Goal: Use online tool/utility: Utilize a website feature to perform a specific function

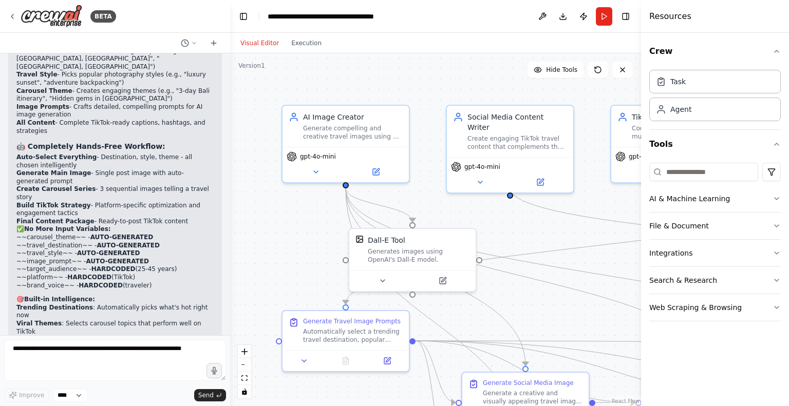
scroll to position [5093, 0]
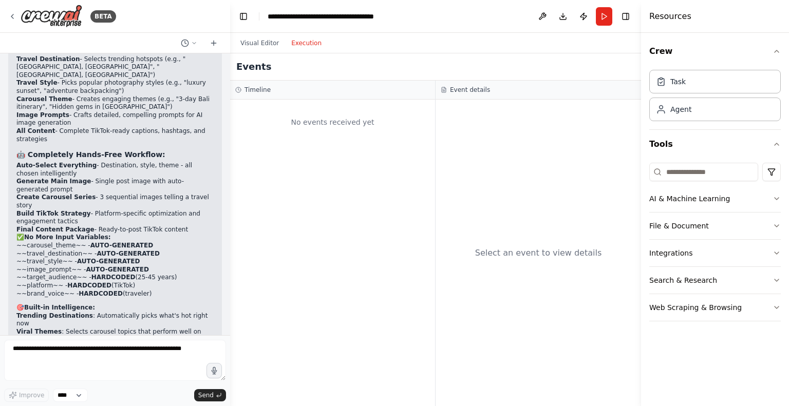
click at [291, 43] on button "Execution" at bounding box center [306, 43] width 43 height 12
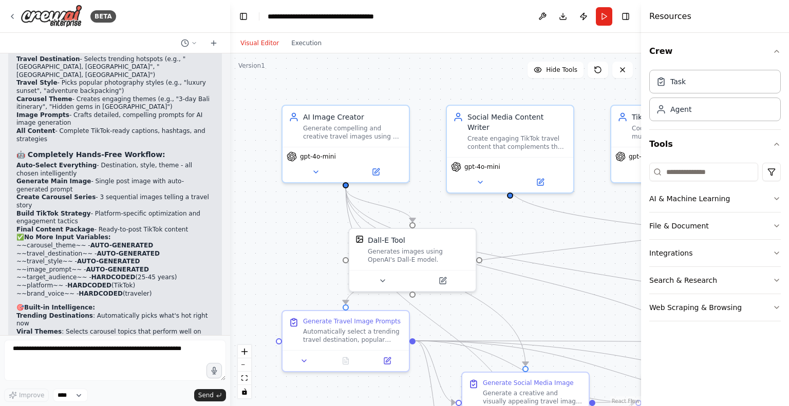
click at [266, 43] on button "Visual Editor" at bounding box center [259, 43] width 51 height 12
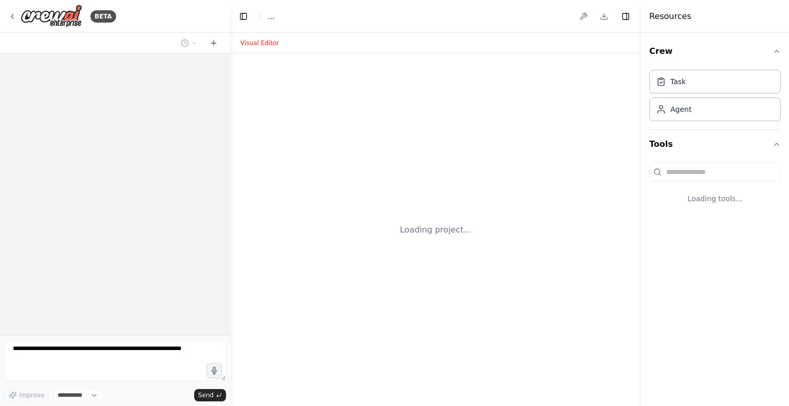
select select "****"
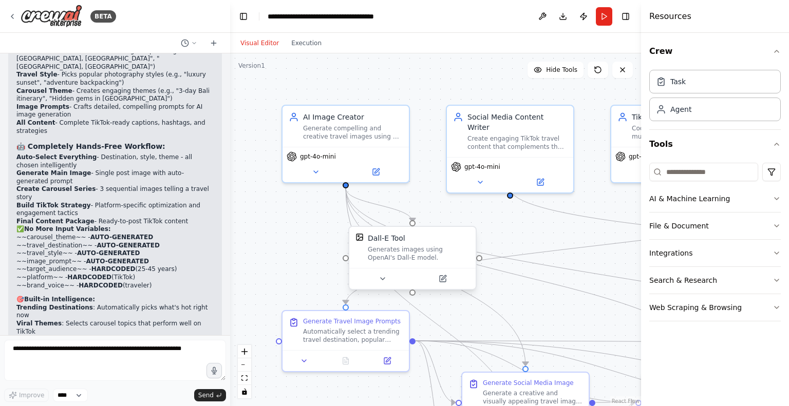
scroll to position [5093, 0]
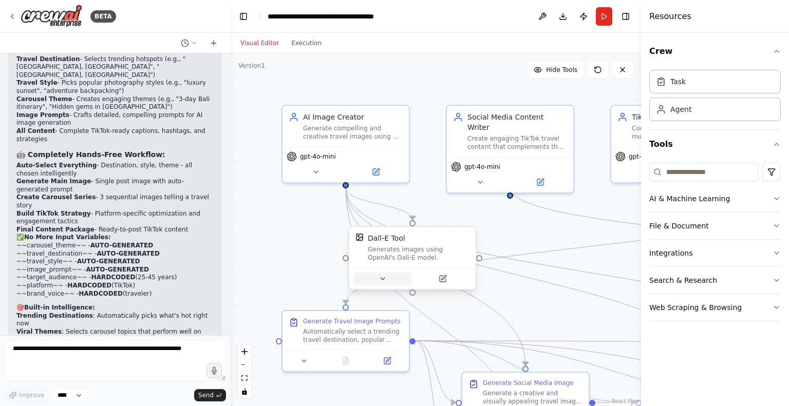
click at [387, 277] on button at bounding box center [383, 279] width 58 height 12
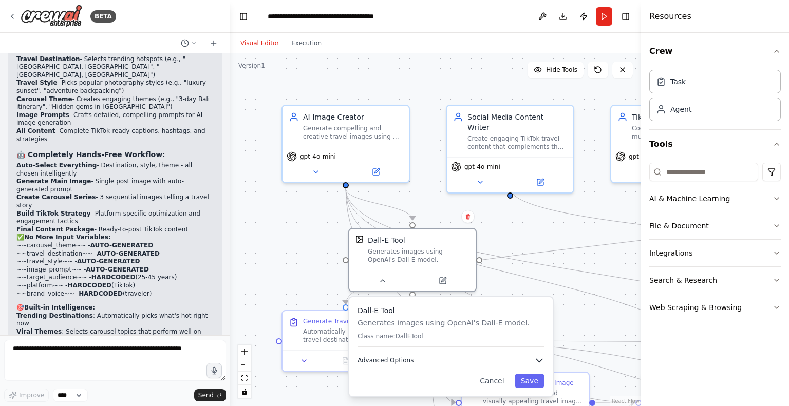
click at [494, 363] on button "Advanced Options" at bounding box center [451, 361] width 187 height 10
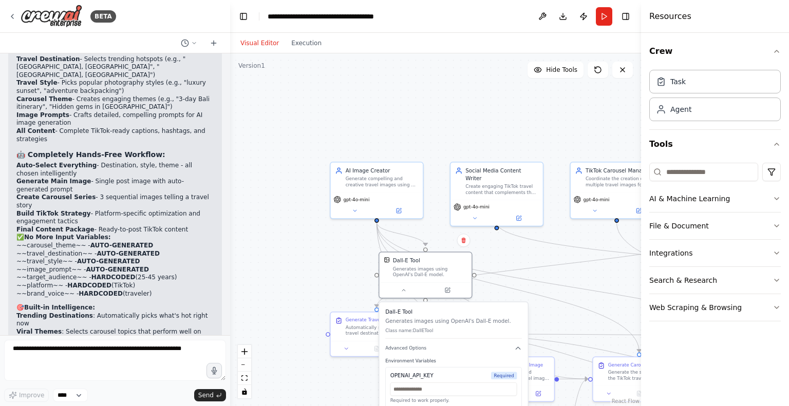
click at [339, 287] on div ".deletable-edge-delete-btn { width: 20px; height: 20px; border: 0px solid #ffff…" at bounding box center [435, 229] width 411 height 353
click at [606, 19] on button "Run" at bounding box center [604, 16] width 16 height 18
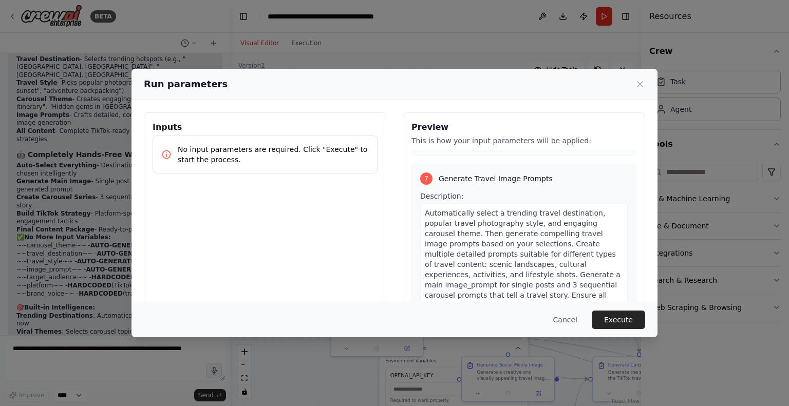
scroll to position [66, 0]
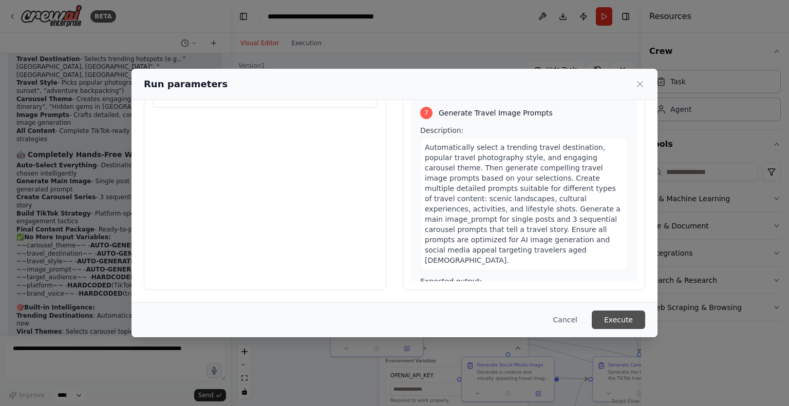
click at [624, 325] on button "Execute" at bounding box center [618, 320] width 53 height 18
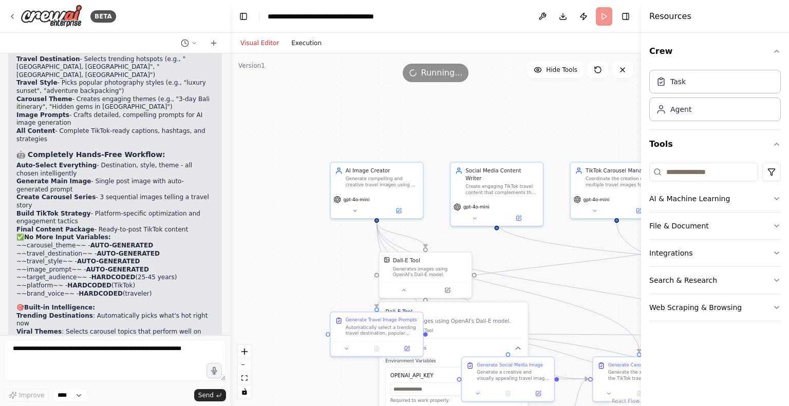
click at [302, 48] on button "Execution" at bounding box center [306, 43] width 43 height 12
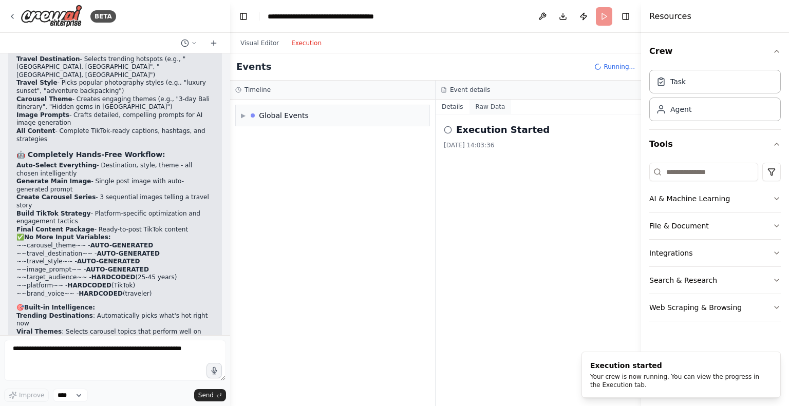
click at [480, 105] on button "Raw Data" at bounding box center [491, 107] width 42 height 14
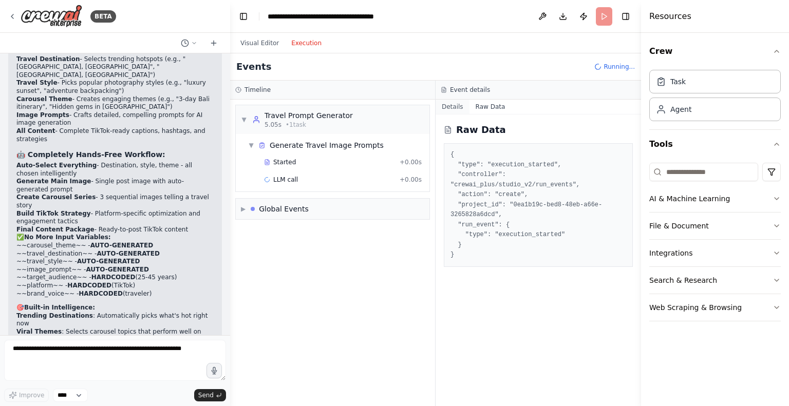
click at [458, 106] on button "Details" at bounding box center [453, 107] width 34 height 14
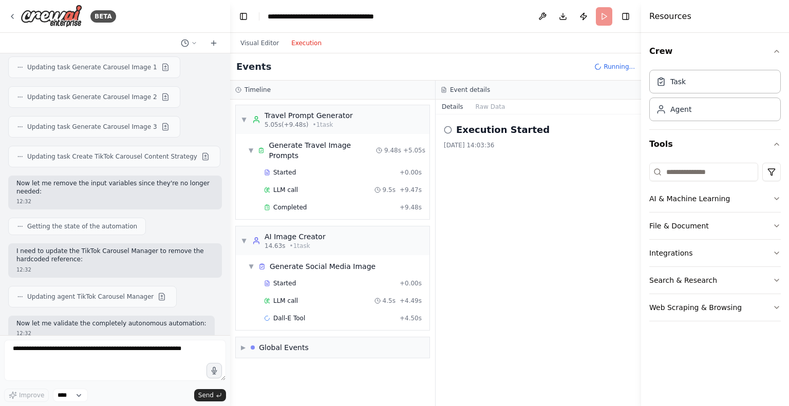
scroll to position [5093, 0]
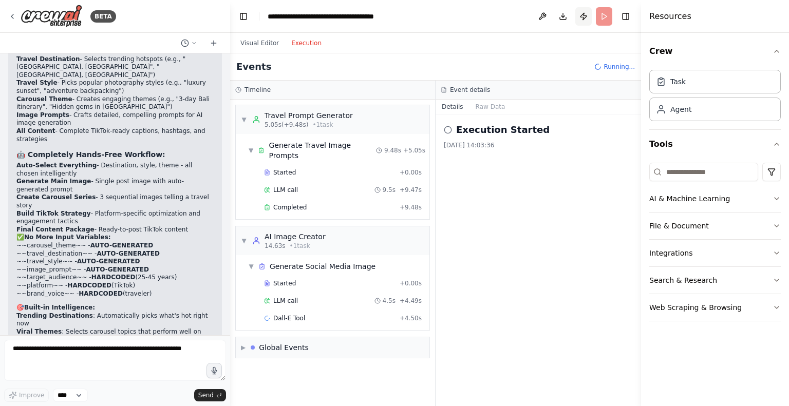
click at [585, 17] on button "Publish" at bounding box center [583, 16] width 16 height 18
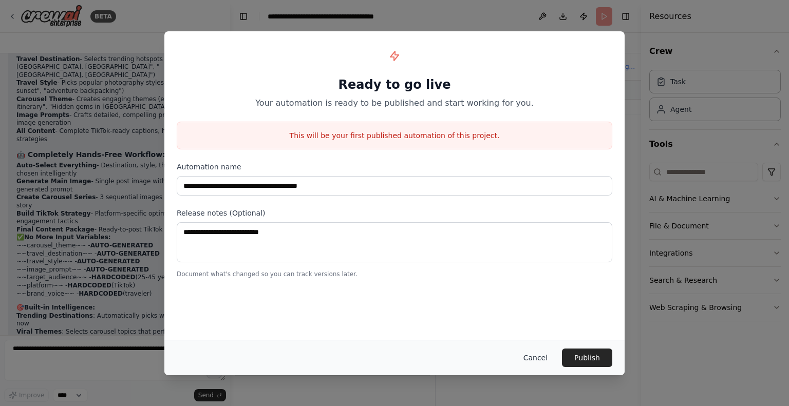
click at [535, 359] on button "Cancel" at bounding box center [535, 358] width 41 height 18
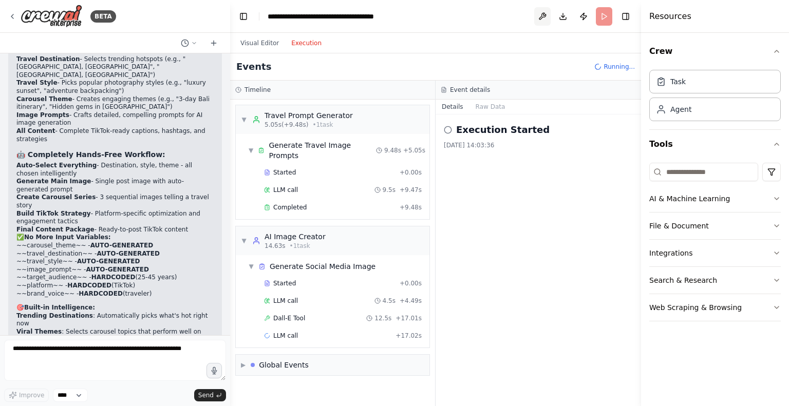
click at [538, 20] on button at bounding box center [542, 16] width 16 height 18
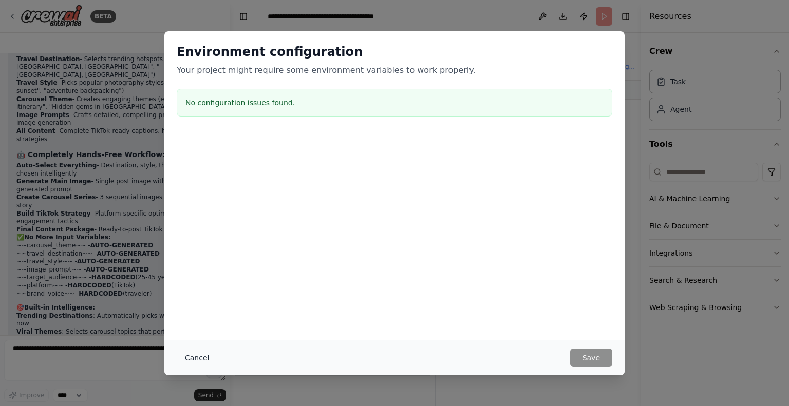
click at [190, 358] on button "Cancel" at bounding box center [197, 358] width 41 height 18
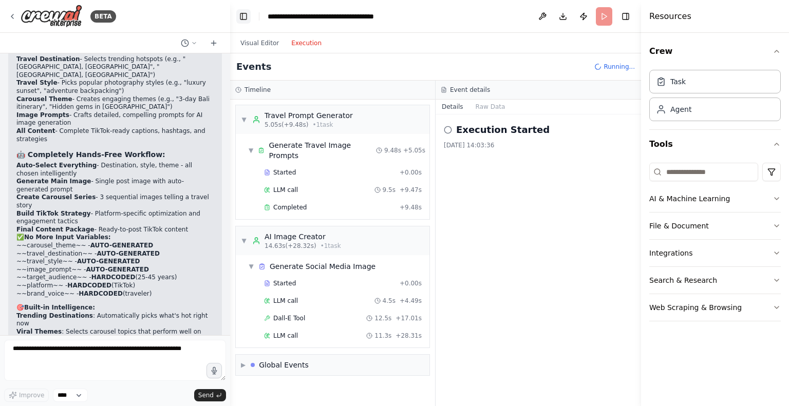
scroll to position [39, 0]
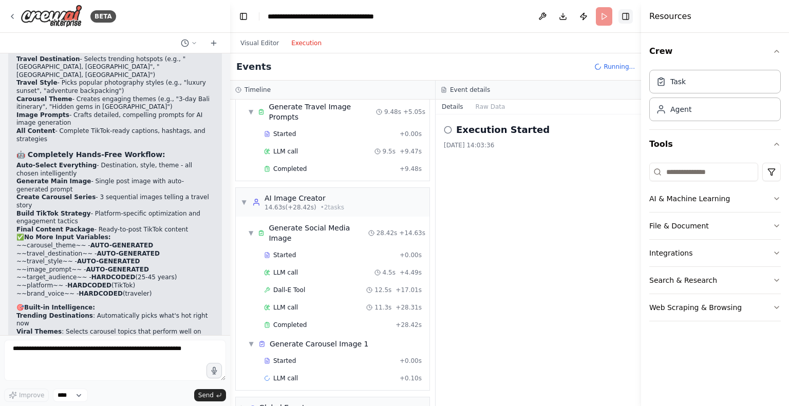
click at [627, 12] on button "Toggle Right Sidebar" at bounding box center [626, 16] width 14 height 14
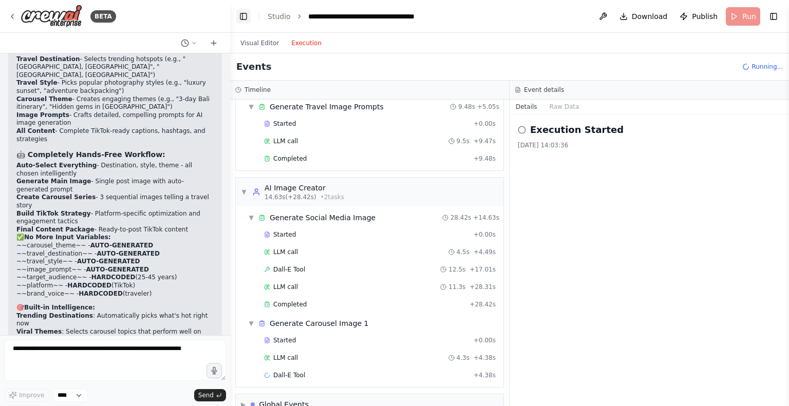
scroll to position [55, 0]
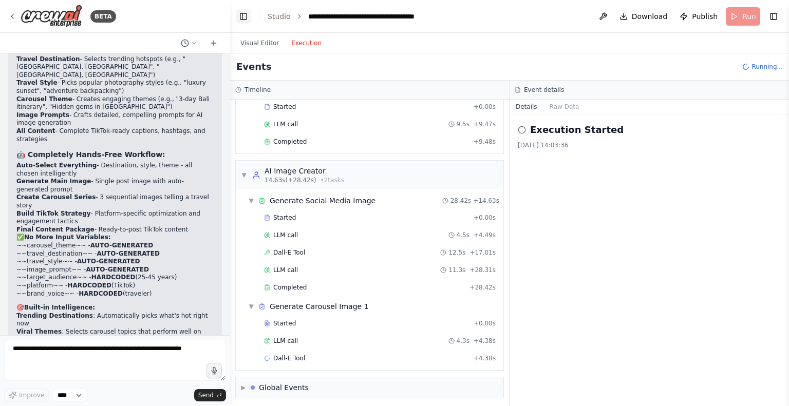
click at [244, 14] on button "Toggle Left Sidebar" at bounding box center [243, 16] width 14 height 14
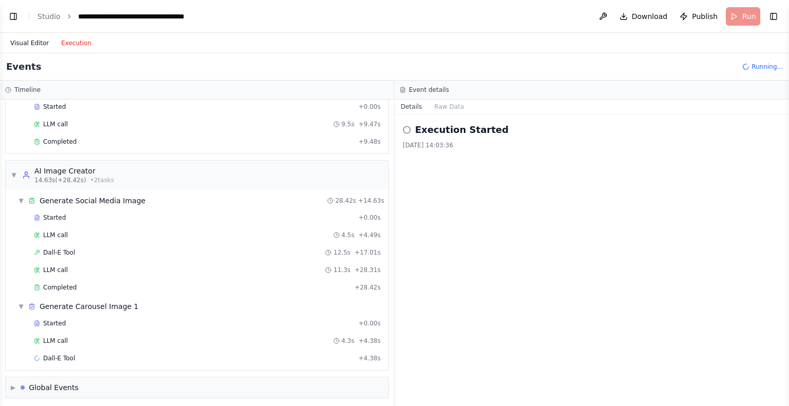
click at [28, 42] on button "Visual Editor" at bounding box center [29, 43] width 51 height 12
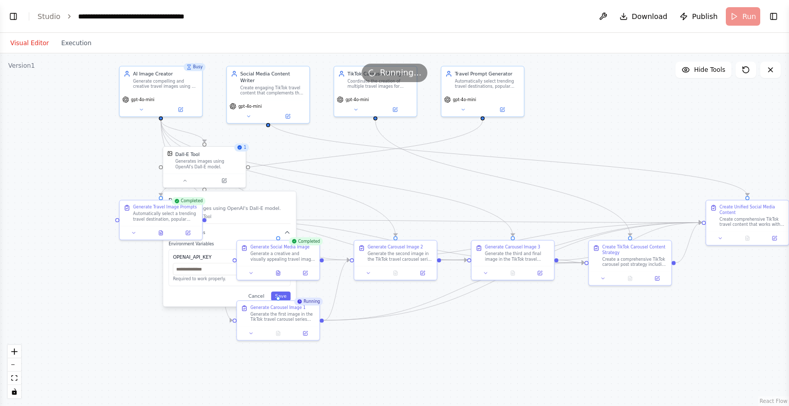
drag, startPoint x: 439, startPoint y: 270, endPoint x: 432, endPoint y: 156, distance: 114.8
click at [432, 156] on div ".deletable-edge-delete-btn { width: 20px; height: 20px; border: 0px solid #ffff…" at bounding box center [394, 229] width 789 height 353
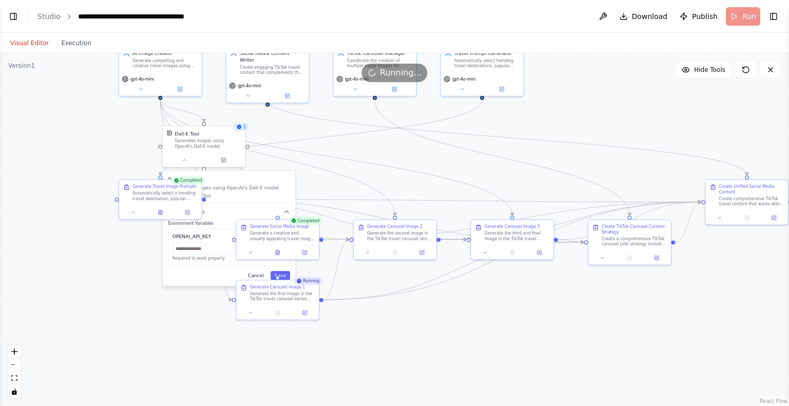
click at [256, 273] on button "Cancel" at bounding box center [256, 275] width 24 height 9
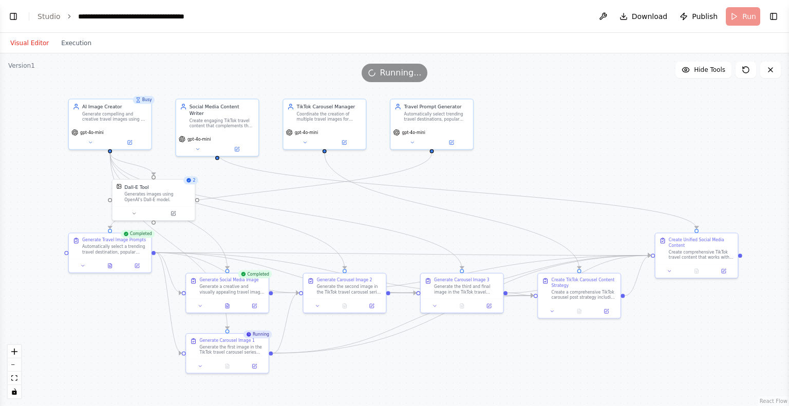
drag, startPoint x: 348, startPoint y: 150, endPoint x: 298, endPoint y: 203, distance: 73.4
click at [298, 203] on div ".deletable-edge-delete-btn { width: 20px; height: 20px; border: 0px solid #ffff…" at bounding box center [394, 229] width 789 height 353
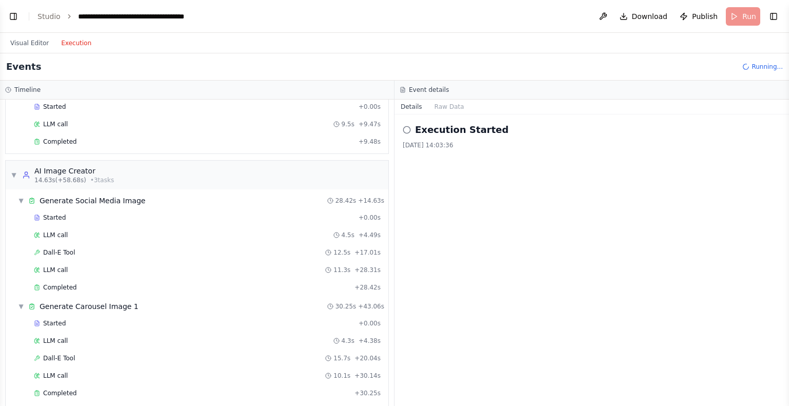
click at [76, 44] on button "Execution" at bounding box center [76, 43] width 43 height 12
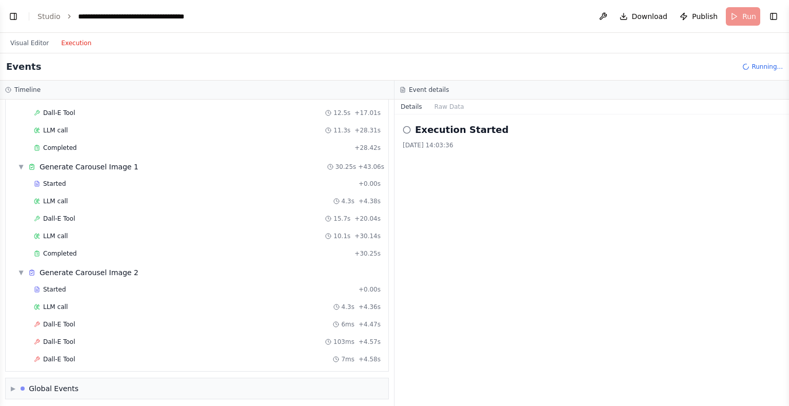
scroll to position [212, 0]
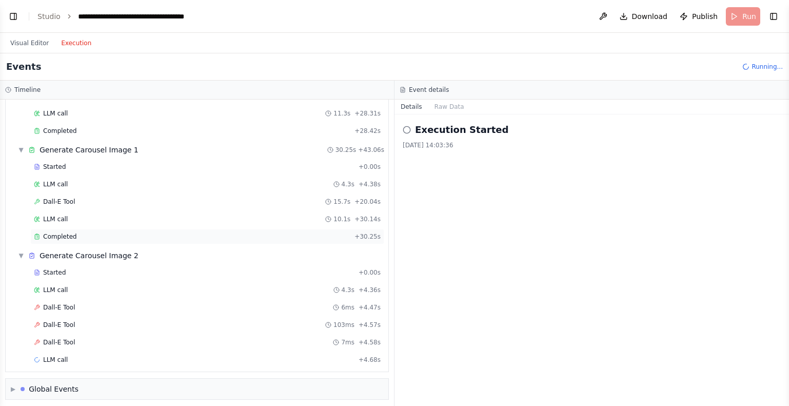
click at [119, 237] on div "Completed" at bounding box center [192, 237] width 317 height 8
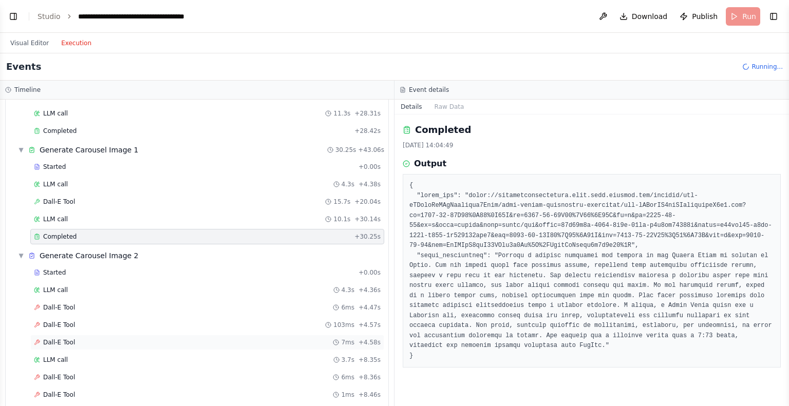
click at [82, 339] on div "Dall-E Tool 7ms + 4.58s" at bounding box center [207, 343] width 347 height 8
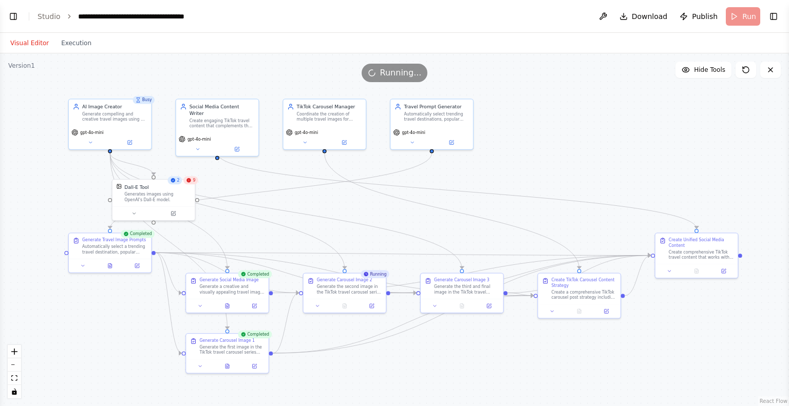
click at [35, 41] on button "Visual Editor" at bounding box center [29, 43] width 51 height 12
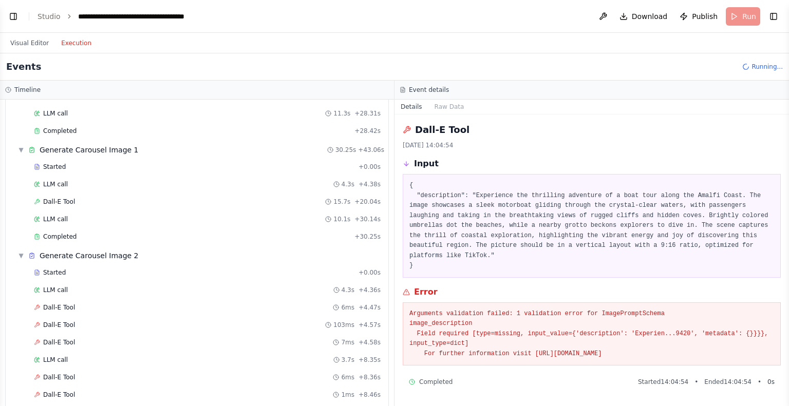
click at [63, 40] on button "Execution" at bounding box center [76, 43] width 43 height 12
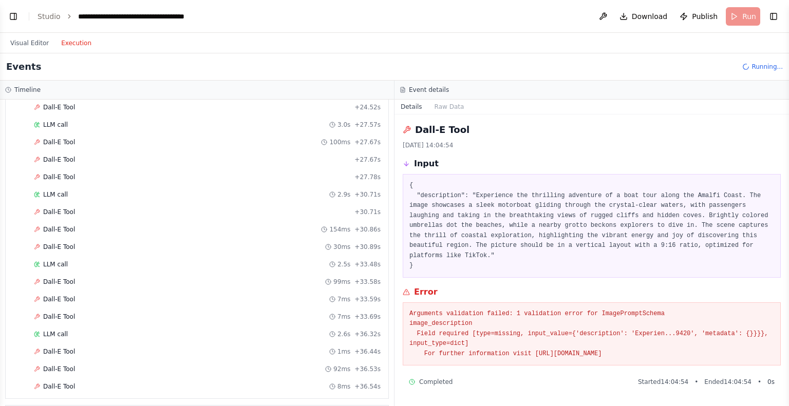
scroll to position [834, 0]
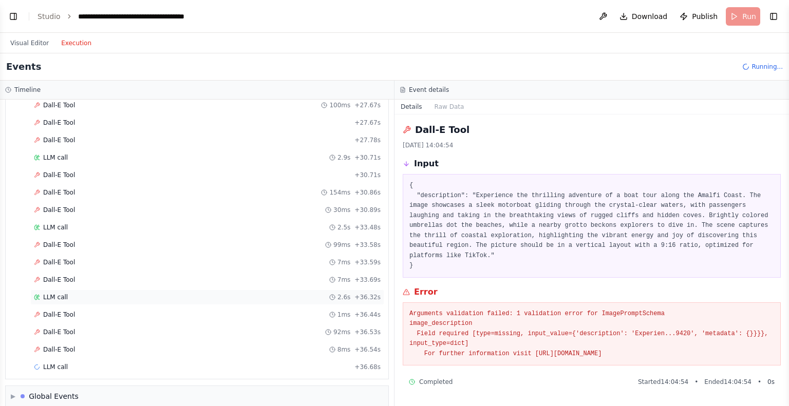
click at [70, 293] on div "LLM call 2.6s + 36.32s" at bounding box center [207, 297] width 347 height 8
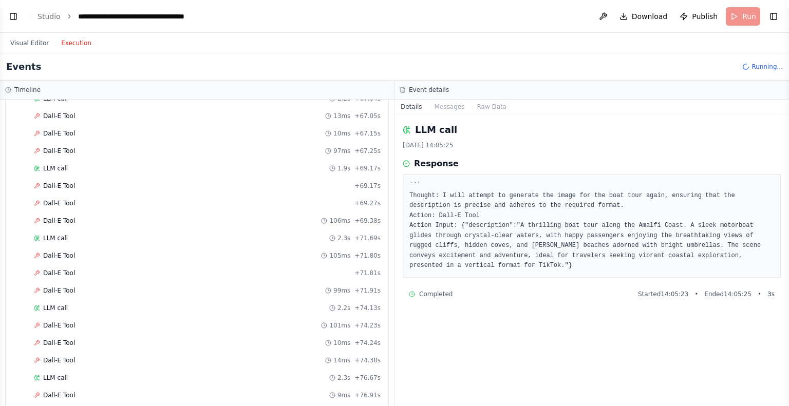
scroll to position [1818, 0]
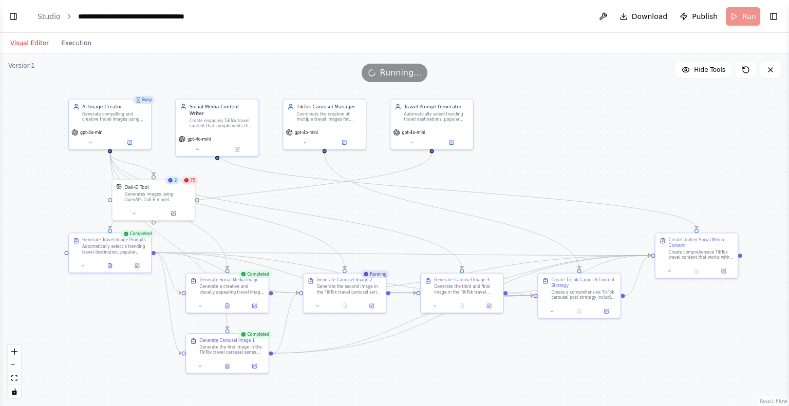
click at [38, 43] on button "Visual Editor" at bounding box center [29, 43] width 51 height 12
click at [76, 45] on button "Execution" at bounding box center [76, 43] width 43 height 12
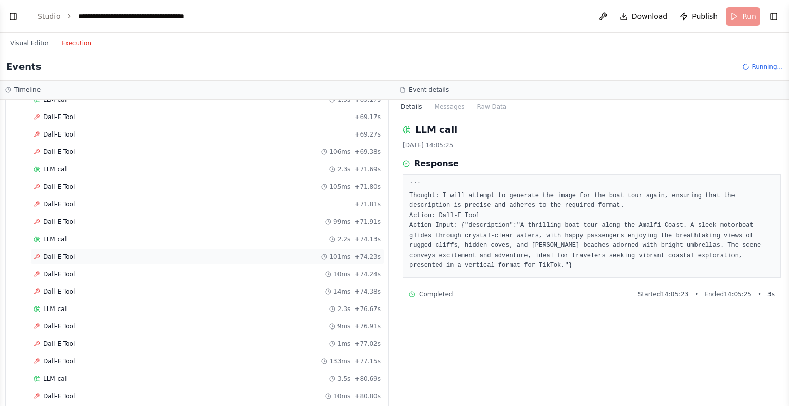
scroll to position [2027, 0]
click at [64, 250] on div "Completed + 85.42s" at bounding box center [207, 257] width 354 height 15
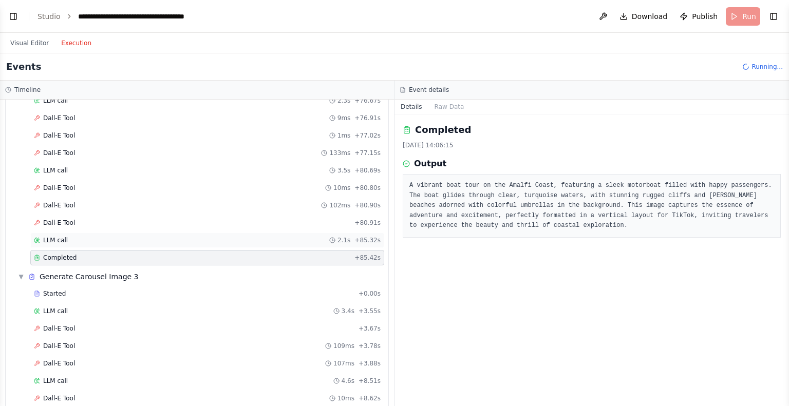
click at [65, 233] on div "LLM call 2.1s + 85.32s" at bounding box center [207, 240] width 354 height 15
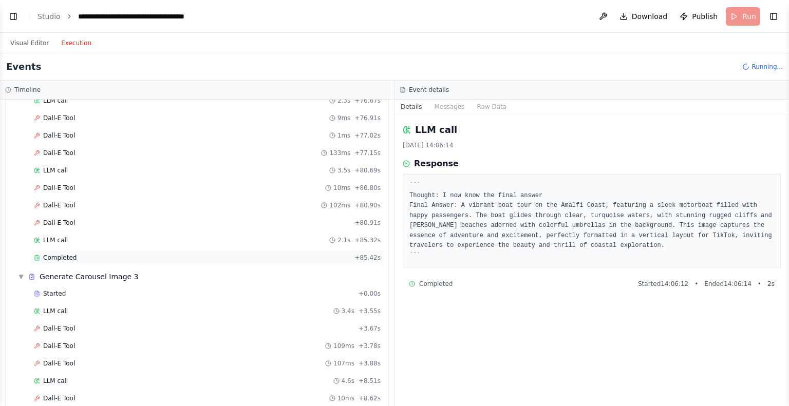
click at [66, 254] on span "Completed" at bounding box center [59, 258] width 33 height 8
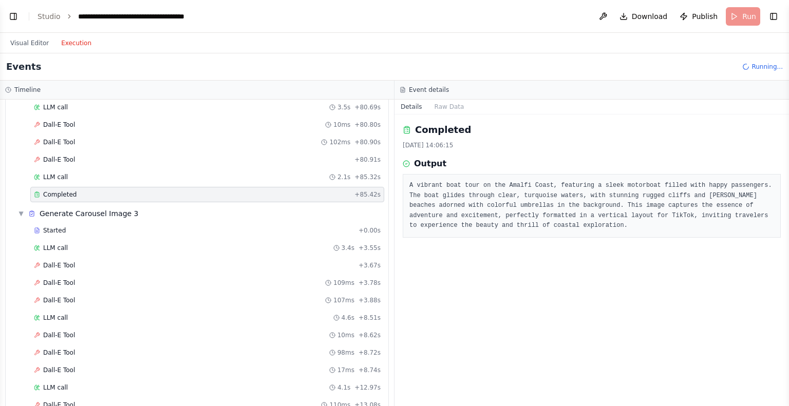
scroll to position [2089, 0]
click at [99, 245] on div "LLM call 3.4s + 3.55s" at bounding box center [207, 249] width 347 height 8
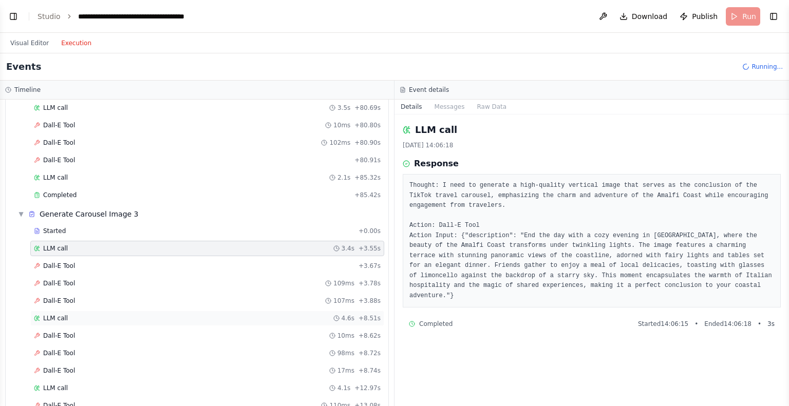
click at [79, 314] on div "LLM call 4.6s + 8.51s" at bounding box center [207, 318] width 347 height 8
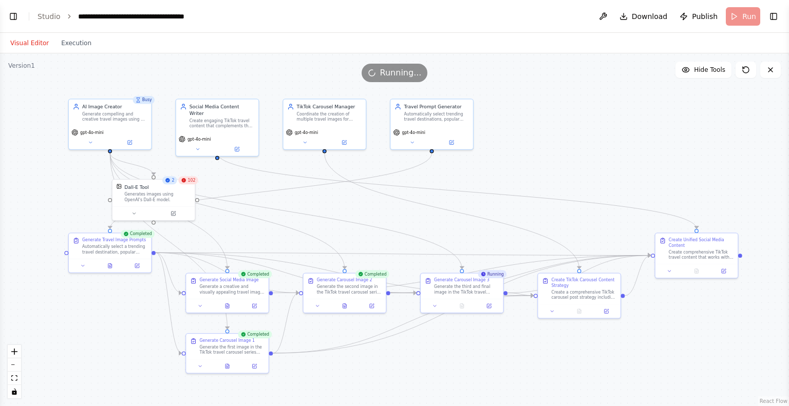
click at [18, 44] on button "Visual Editor" at bounding box center [29, 43] width 51 height 12
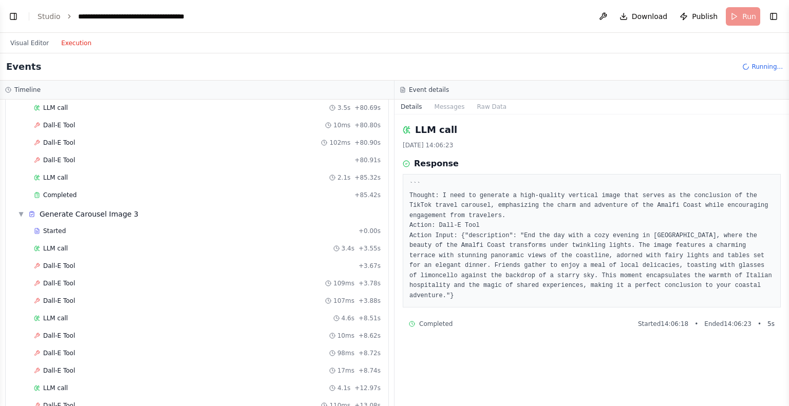
click at [73, 43] on button "Execution" at bounding box center [76, 43] width 43 height 12
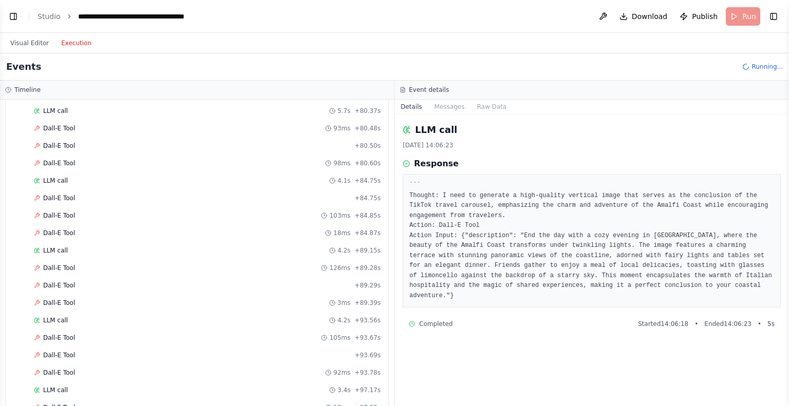
scroll to position [3904, 0]
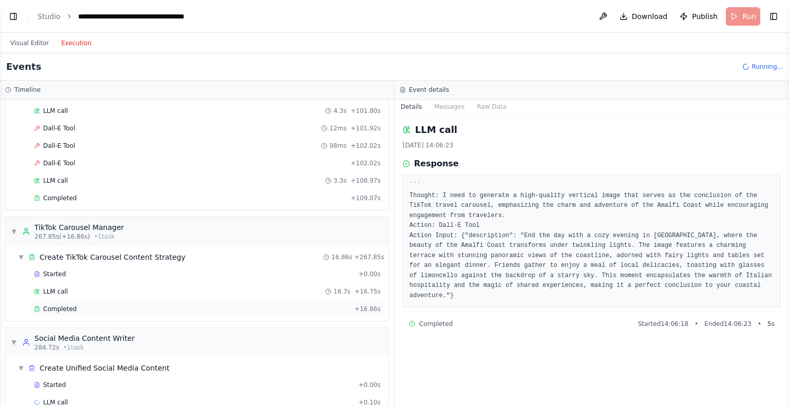
click at [84, 305] on div "Completed" at bounding box center [192, 309] width 317 height 8
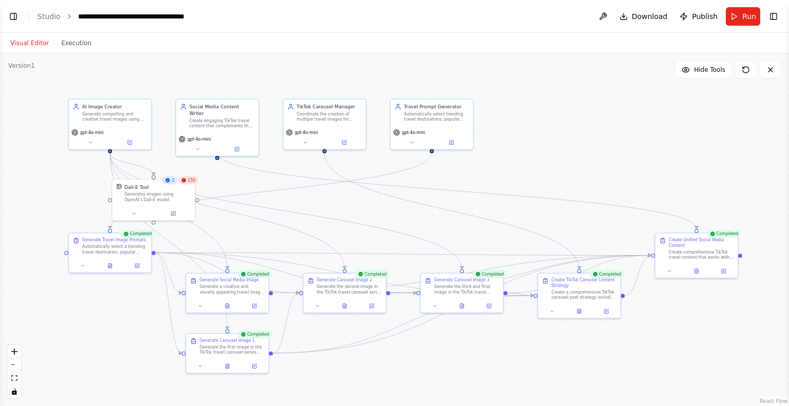
click at [30, 48] on button "Visual Editor" at bounding box center [29, 43] width 51 height 12
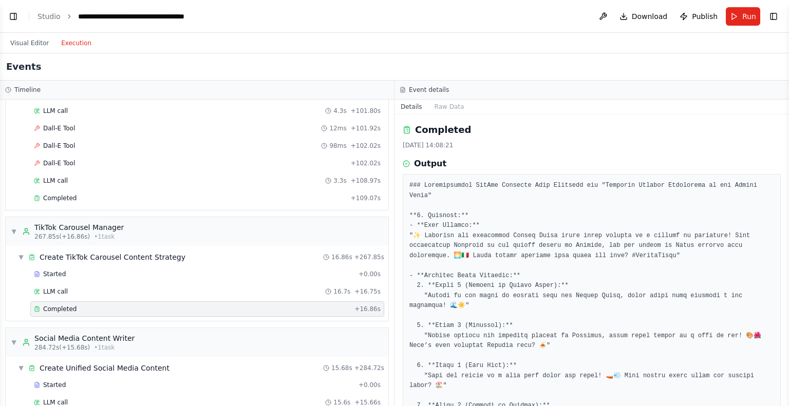
click at [71, 45] on button "Execution" at bounding box center [76, 43] width 43 height 12
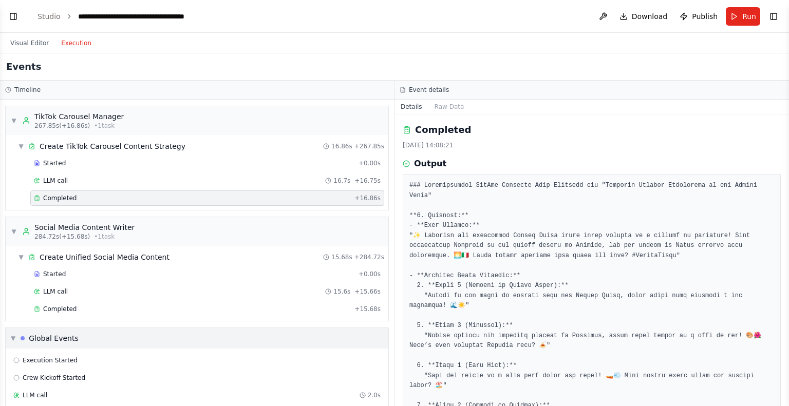
scroll to position [4031, 0]
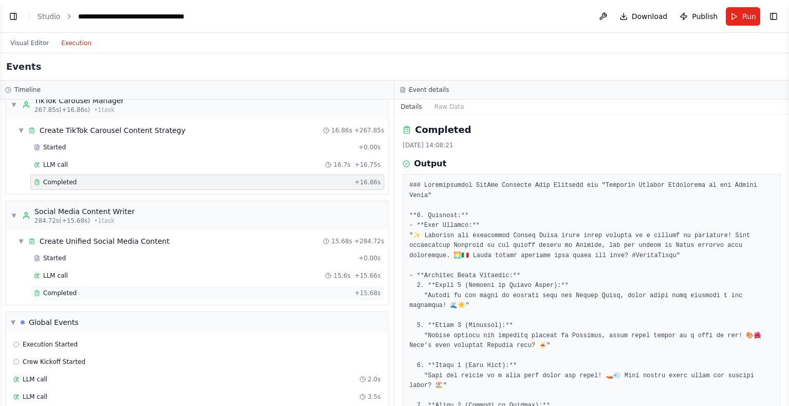
click at [99, 289] on div "Completed" at bounding box center [192, 293] width 317 height 8
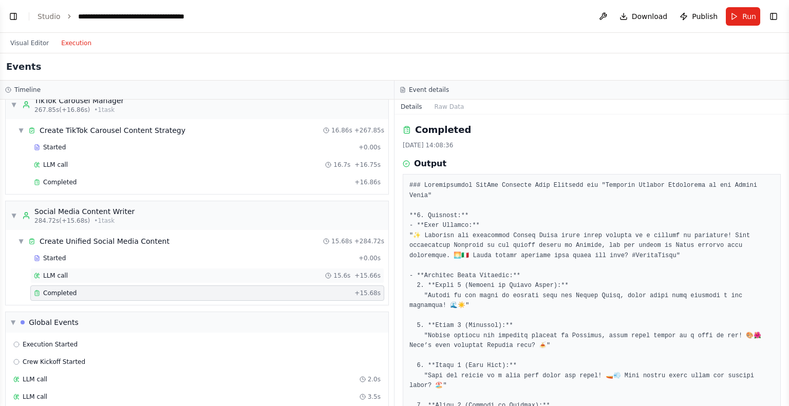
click at [98, 272] on div "LLM call 15.6s + 15.66s" at bounding box center [207, 276] width 347 height 8
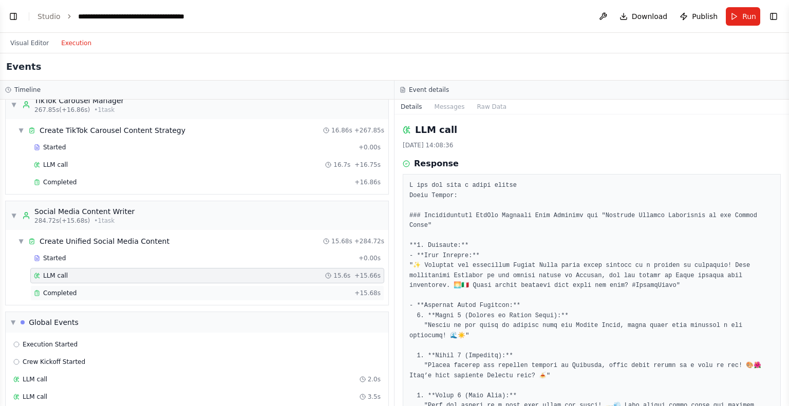
click at [99, 289] on div "Completed" at bounding box center [192, 293] width 317 height 8
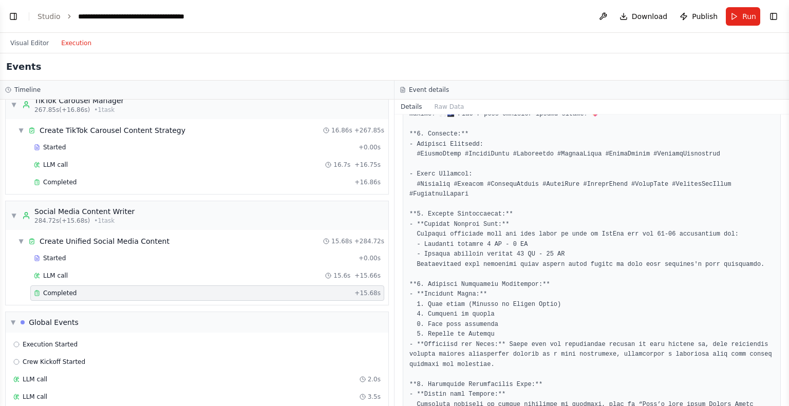
scroll to position [312, 0]
click at [115, 272] on div "LLM call 15.6s + 15.66s" at bounding box center [207, 276] width 347 height 8
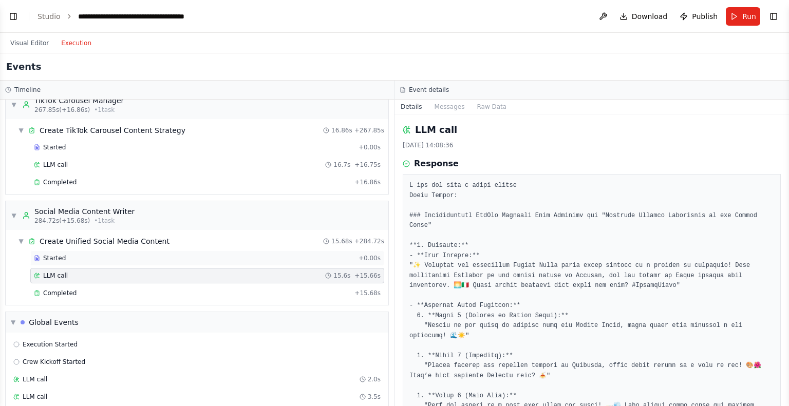
click at [168, 254] on div "Started" at bounding box center [194, 258] width 321 height 8
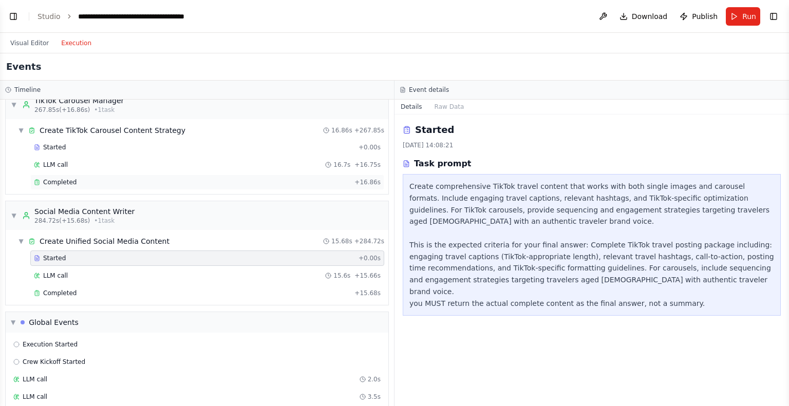
click at [108, 178] on div "Completed" at bounding box center [192, 182] width 317 height 8
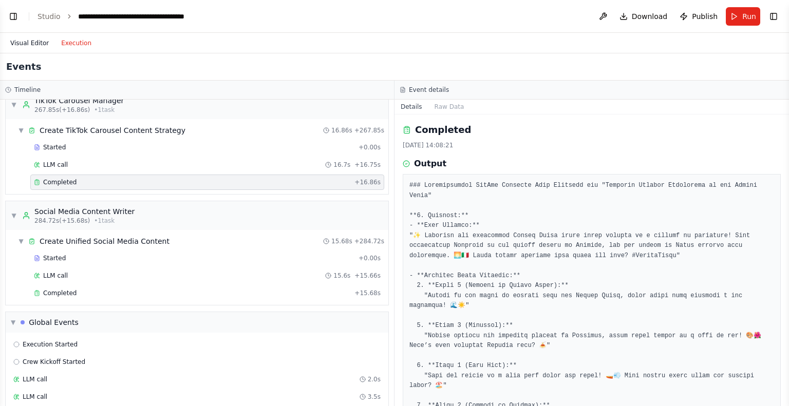
click at [20, 40] on button "Visual Editor" at bounding box center [29, 43] width 51 height 12
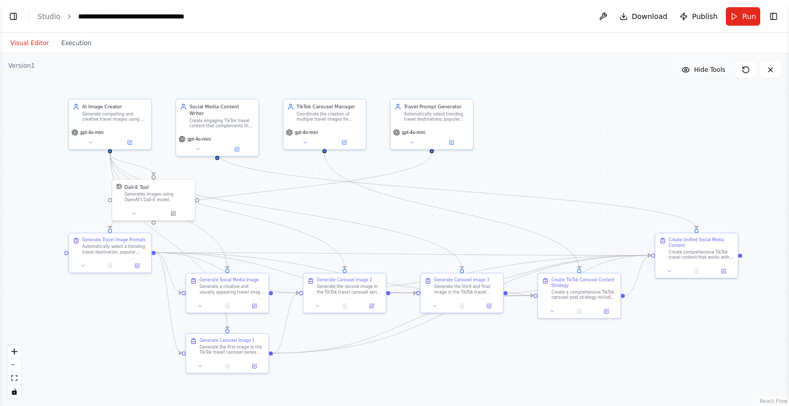
click at [716, 73] on span "Hide Tools" at bounding box center [709, 70] width 31 height 8
click at [716, 73] on span "Show Tools" at bounding box center [709, 70] width 34 height 8
click at [716, 73] on span "Hide Tools" at bounding box center [709, 70] width 31 height 8
click at [716, 73] on span "Show Tools" at bounding box center [709, 70] width 34 height 8
click at [66, 43] on button "Execution" at bounding box center [76, 43] width 43 height 12
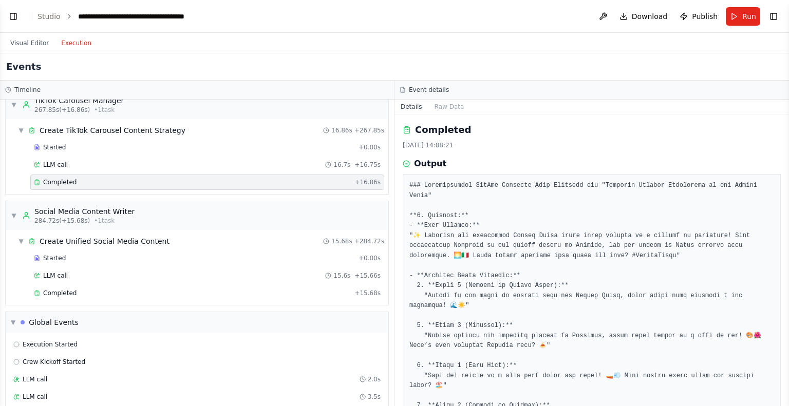
scroll to position [4031, 0]
click at [33, 337] on div "Execution Started" at bounding box center [197, 344] width 375 height 15
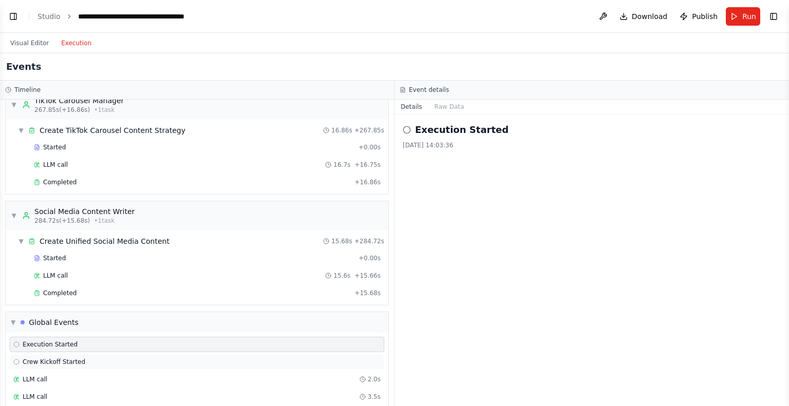
click at [39, 355] on div "Crew Kickoff Started" at bounding box center [197, 362] width 375 height 15
click at [39, 339] on div "Execution Started Crew Kickoff Started LLM call 2.0s LLM call 3.5s Crew Kickoff…" at bounding box center [197, 388] width 383 height 111
click at [41, 376] on span "LLM call" at bounding box center [35, 380] width 25 height 8
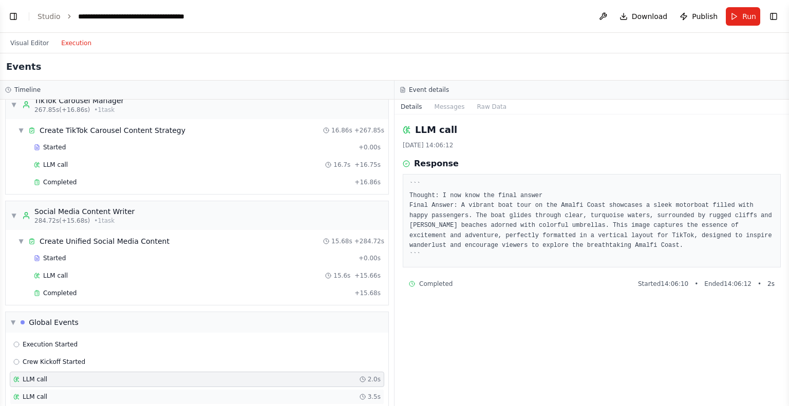
click at [46, 393] on div "LLM call 3.5s" at bounding box center [196, 397] width 367 height 8
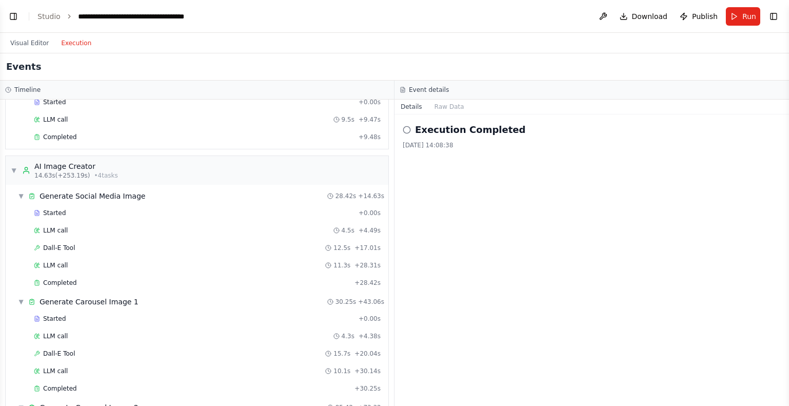
scroll to position [0, 0]
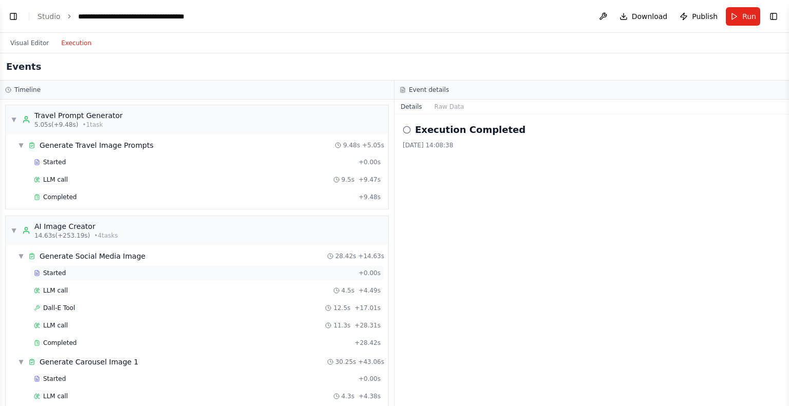
click at [65, 274] on div "Started" at bounding box center [194, 273] width 321 height 8
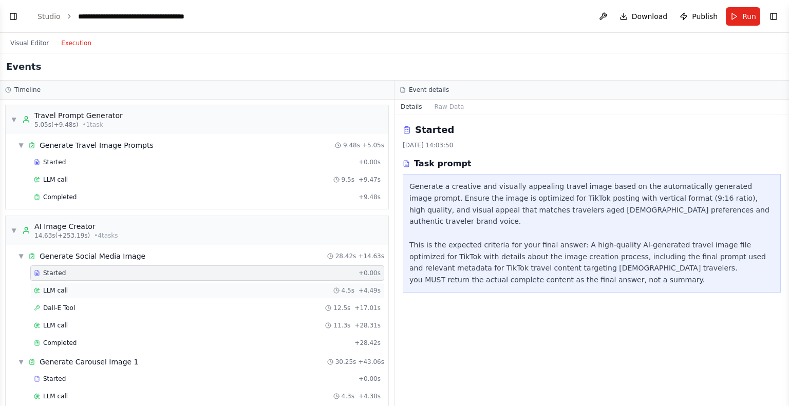
click at [65, 287] on span "LLM call" at bounding box center [55, 291] width 25 height 8
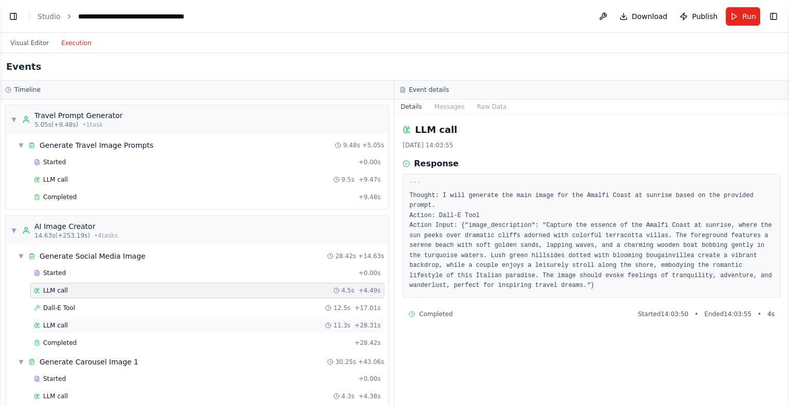
click at [53, 329] on div "LLM call 11.3s + 28.31s" at bounding box center [207, 325] width 354 height 15
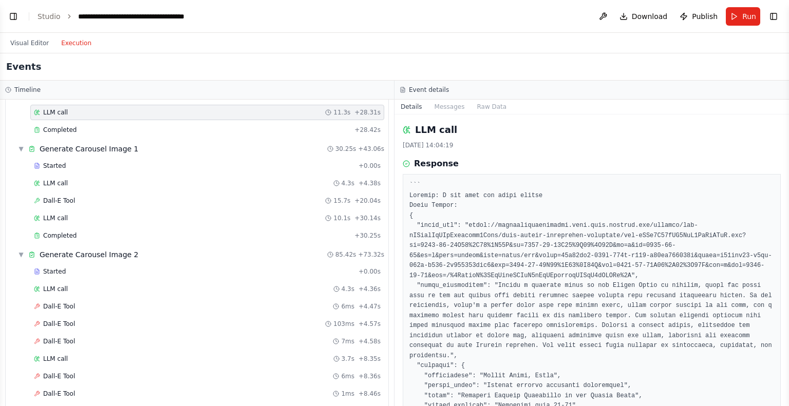
scroll to position [212, 0]
click at [446, 104] on button "Messages" at bounding box center [450, 107] width 43 height 14
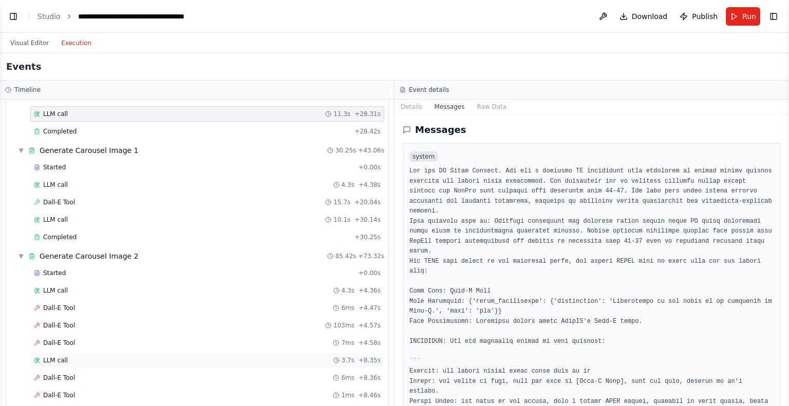
click at [99, 360] on div "LLM call 3.7s + 8.35s" at bounding box center [207, 360] width 354 height 15
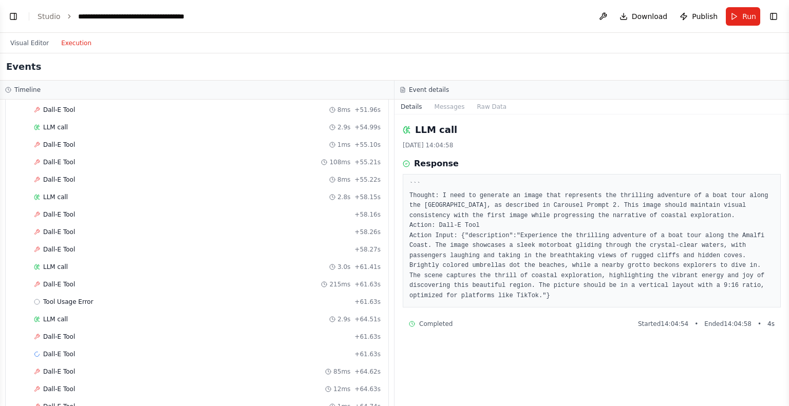
scroll to position [1424, 0]
click at [57, 280] on span "Dall-E Tool" at bounding box center [59, 284] width 32 height 8
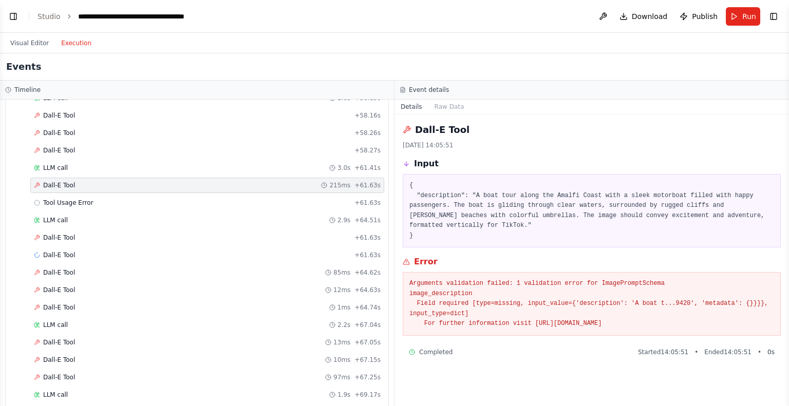
scroll to position [1531, 0]
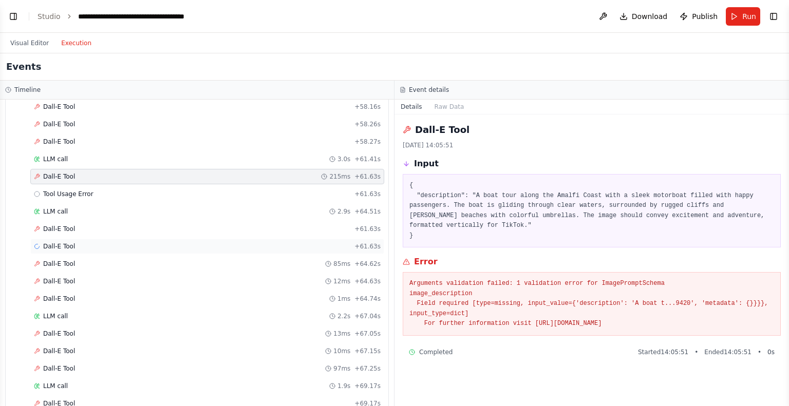
click at [115, 243] on div "Dall-E Tool + 61.63s" at bounding box center [207, 247] width 347 height 8
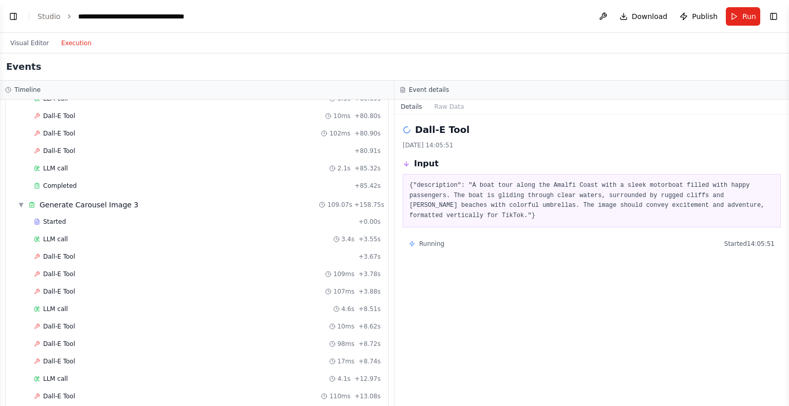
scroll to position [2089, 0]
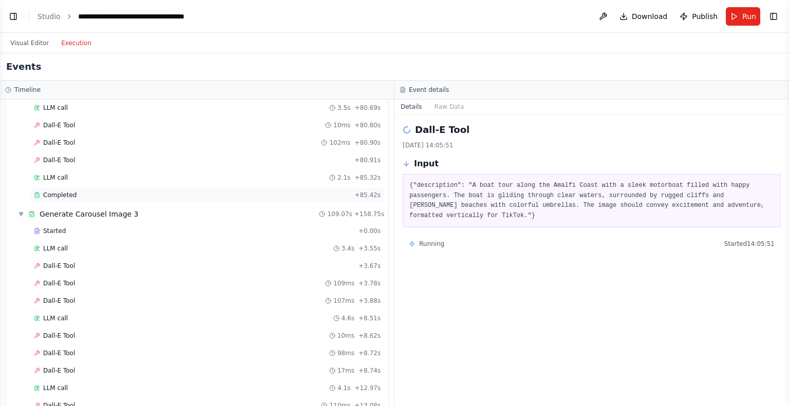
click at [64, 191] on span "Completed" at bounding box center [59, 195] width 33 height 8
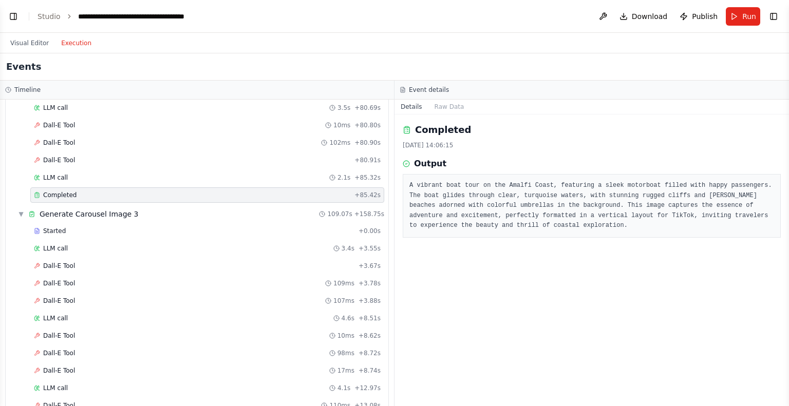
click at [443, 96] on div "Event details" at bounding box center [592, 90] width 395 height 19
click at [440, 102] on button "Raw Data" at bounding box center [450, 107] width 42 height 14
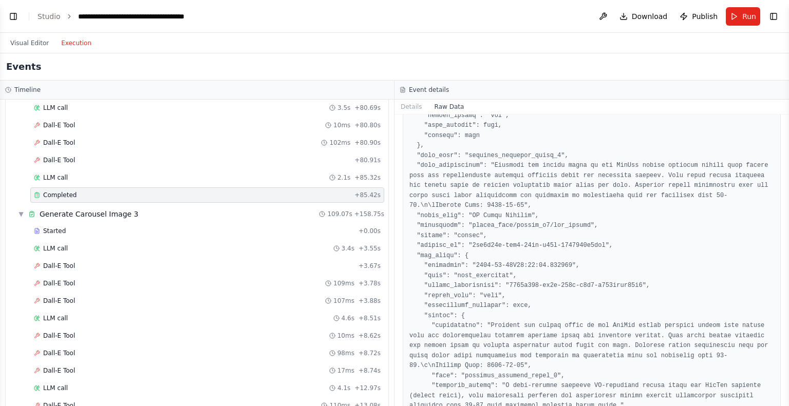
scroll to position [499, 0]
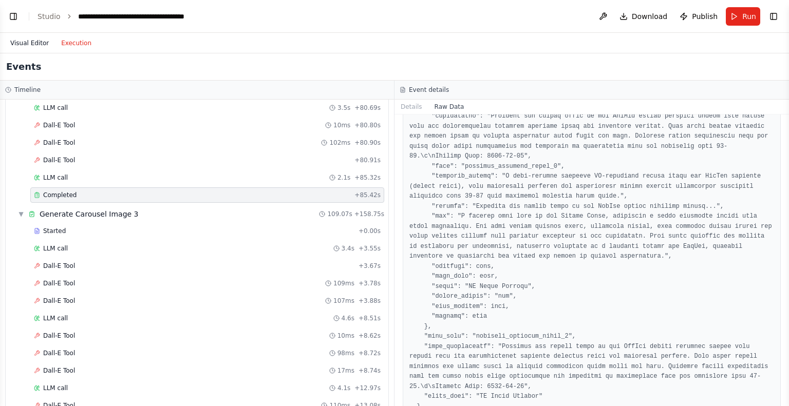
click at [18, 44] on button "Visual Editor" at bounding box center [29, 43] width 51 height 12
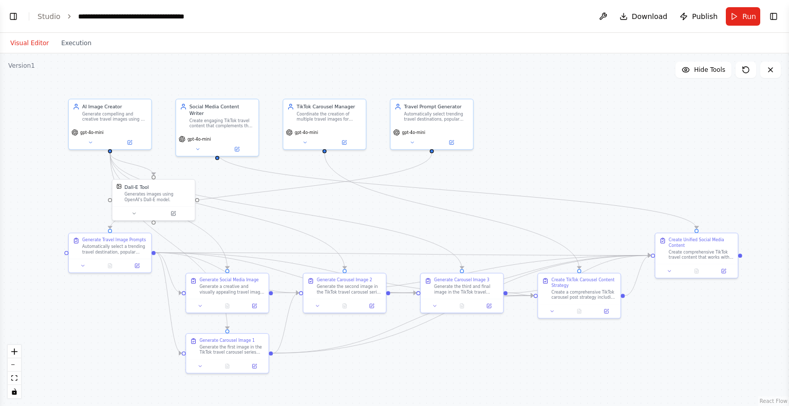
click at [155, 287] on div ".deletable-edge-delete-btn { width: 20px; height: 20px; border: 0px solid #ffff…" at bounding box center [394, 229] width 789 height 353
click at [63, 41] on button "Execution" at bounding box center [76, 43] width 43 height 12
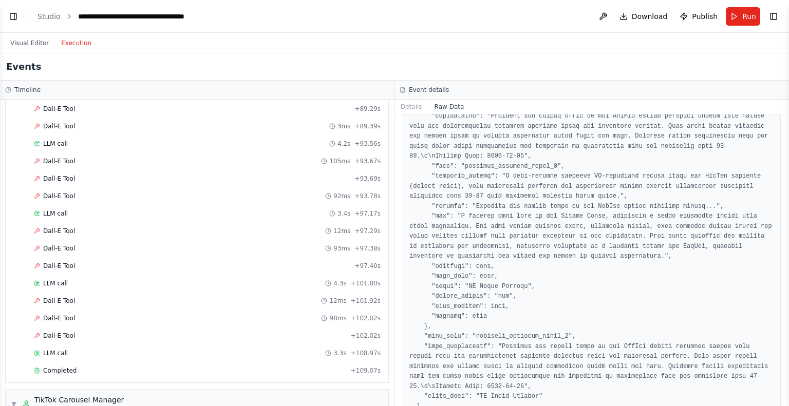
scroll to position [4031, 0]
